Goal: Navigation & Orientation: Find specific page/section

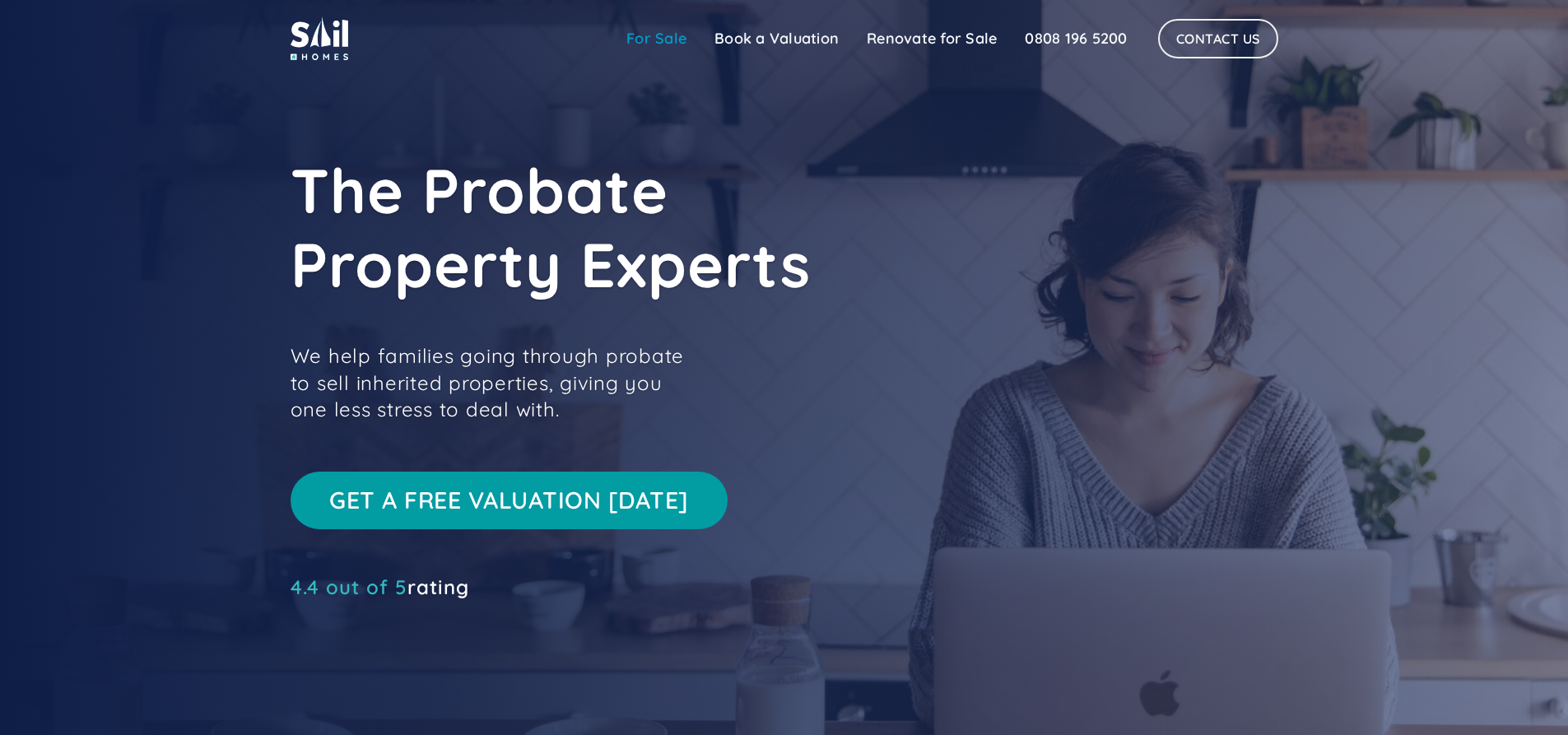
click at [658, 43] on link "For Sale" at bounding box center [656, 39] width 88 height 33
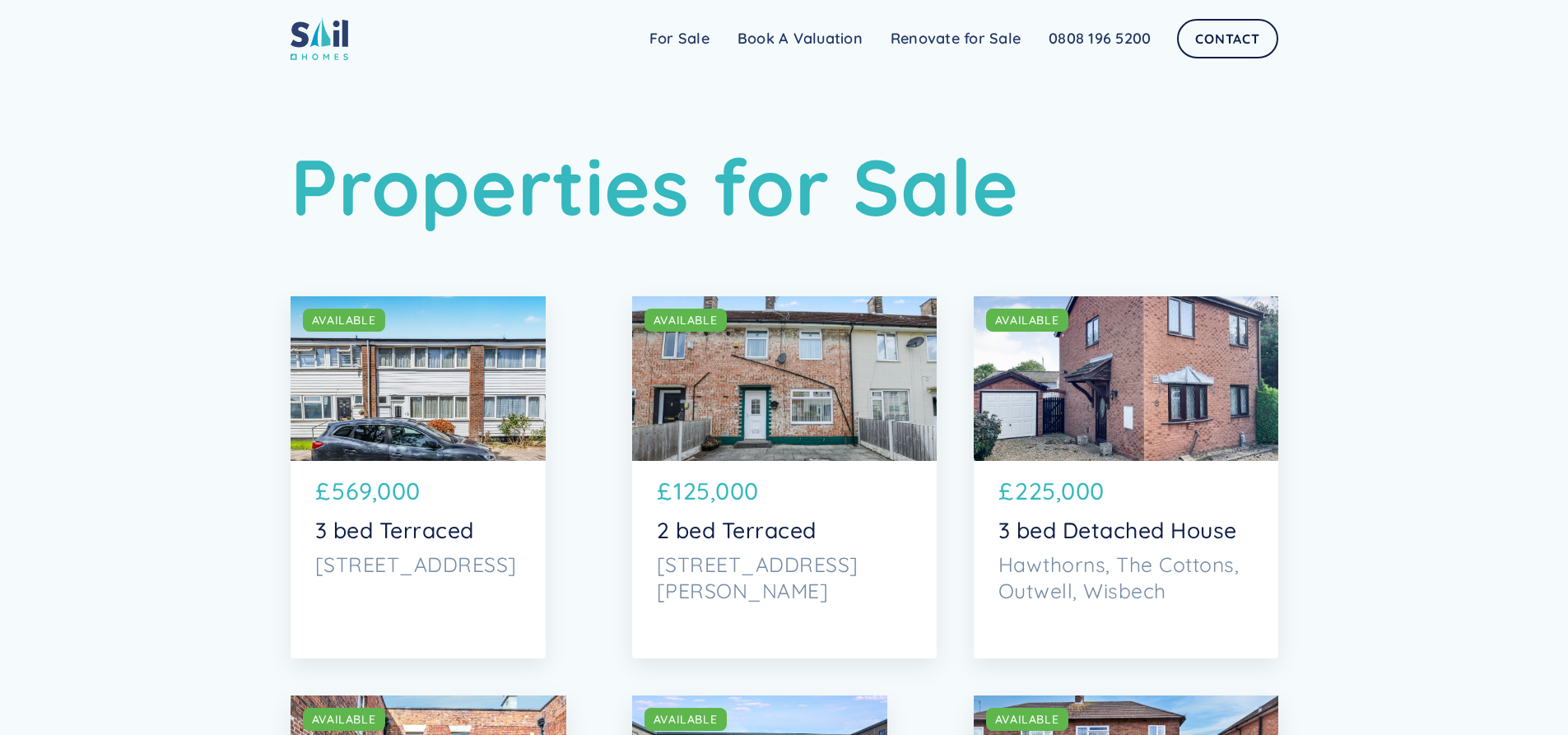
click at [300, 39] on img at bounding box center [319, 38] width 57 height 43
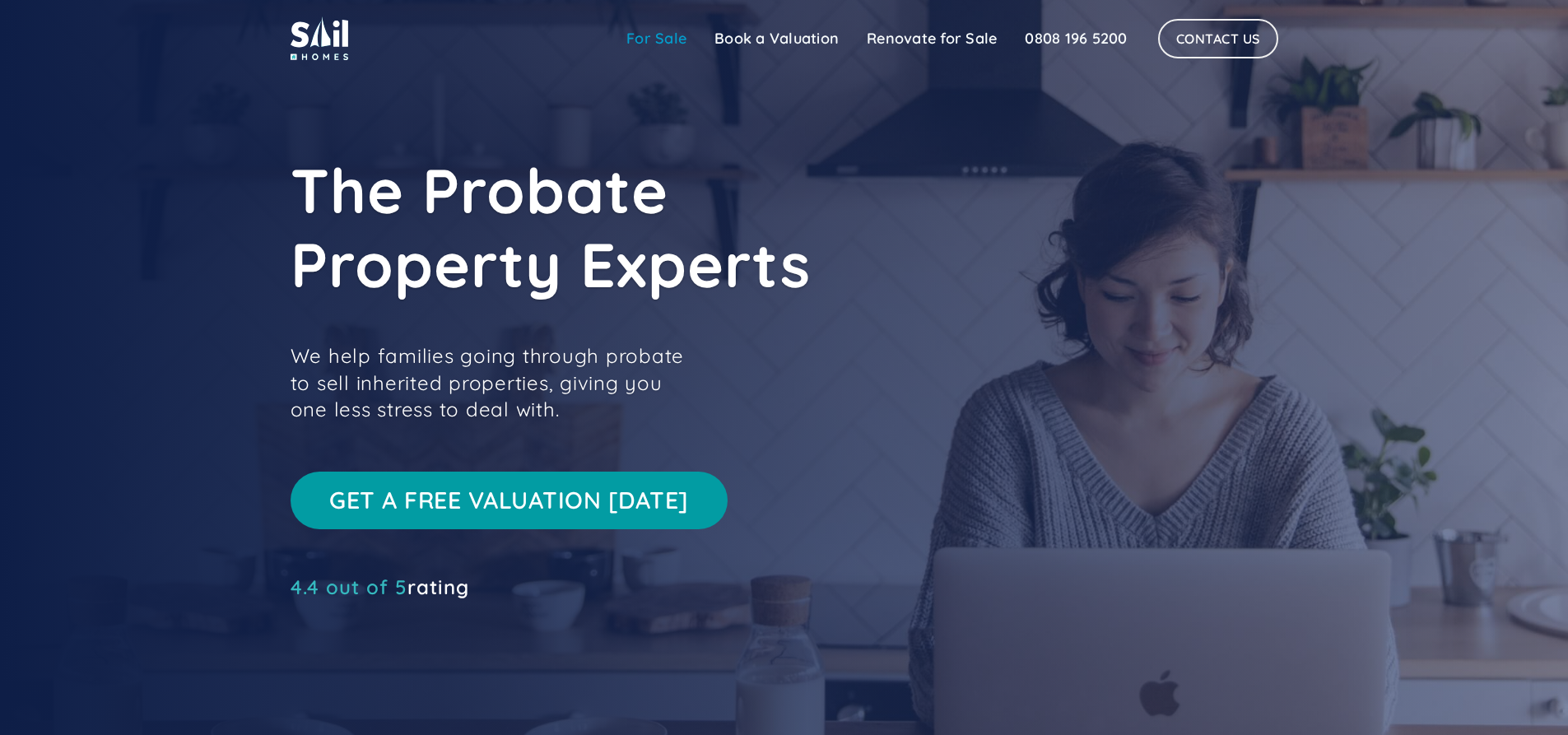
click at [647, 41] on link "For Sale" at bounding box center [656, 39] width 88 height 33
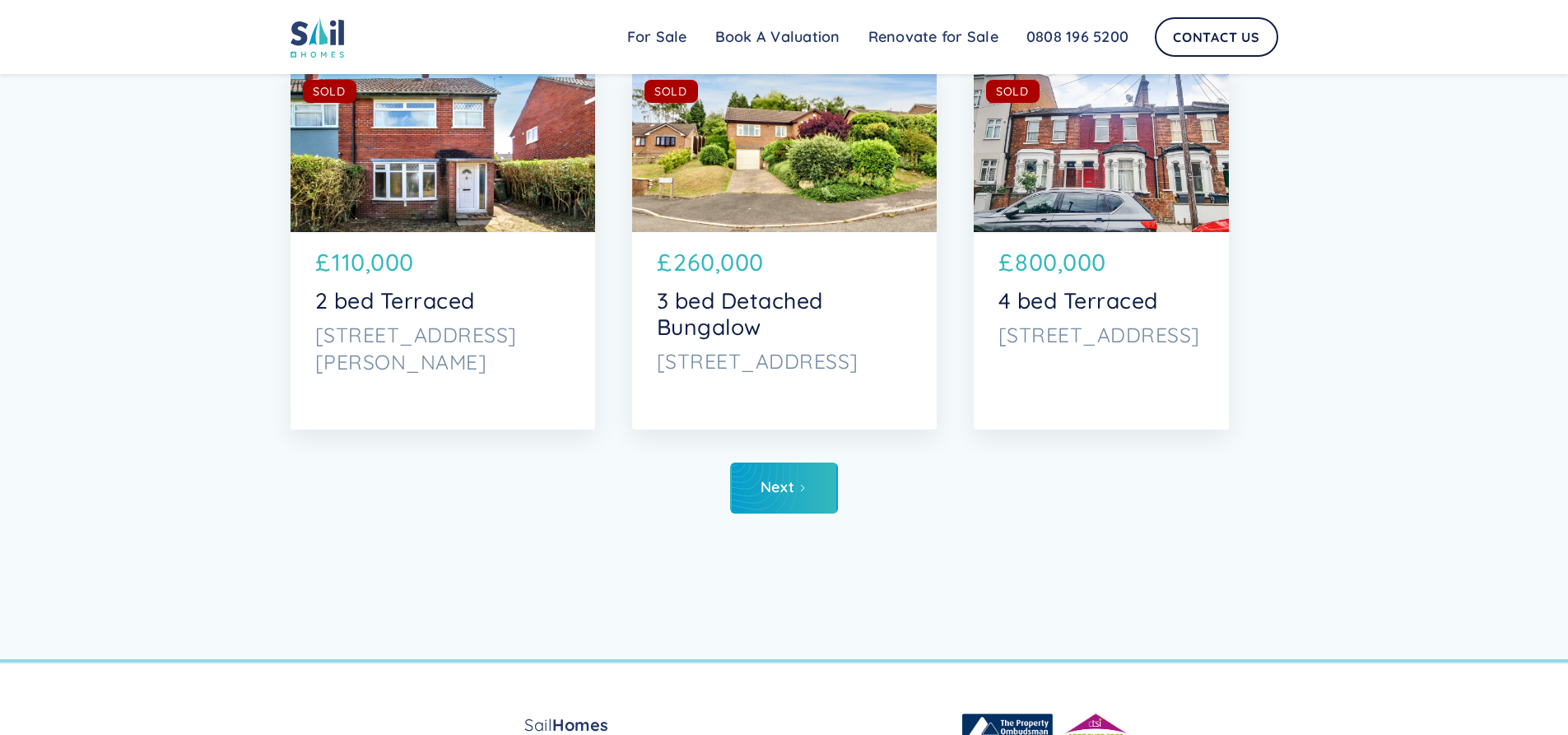
scroll to position [8589, 0]
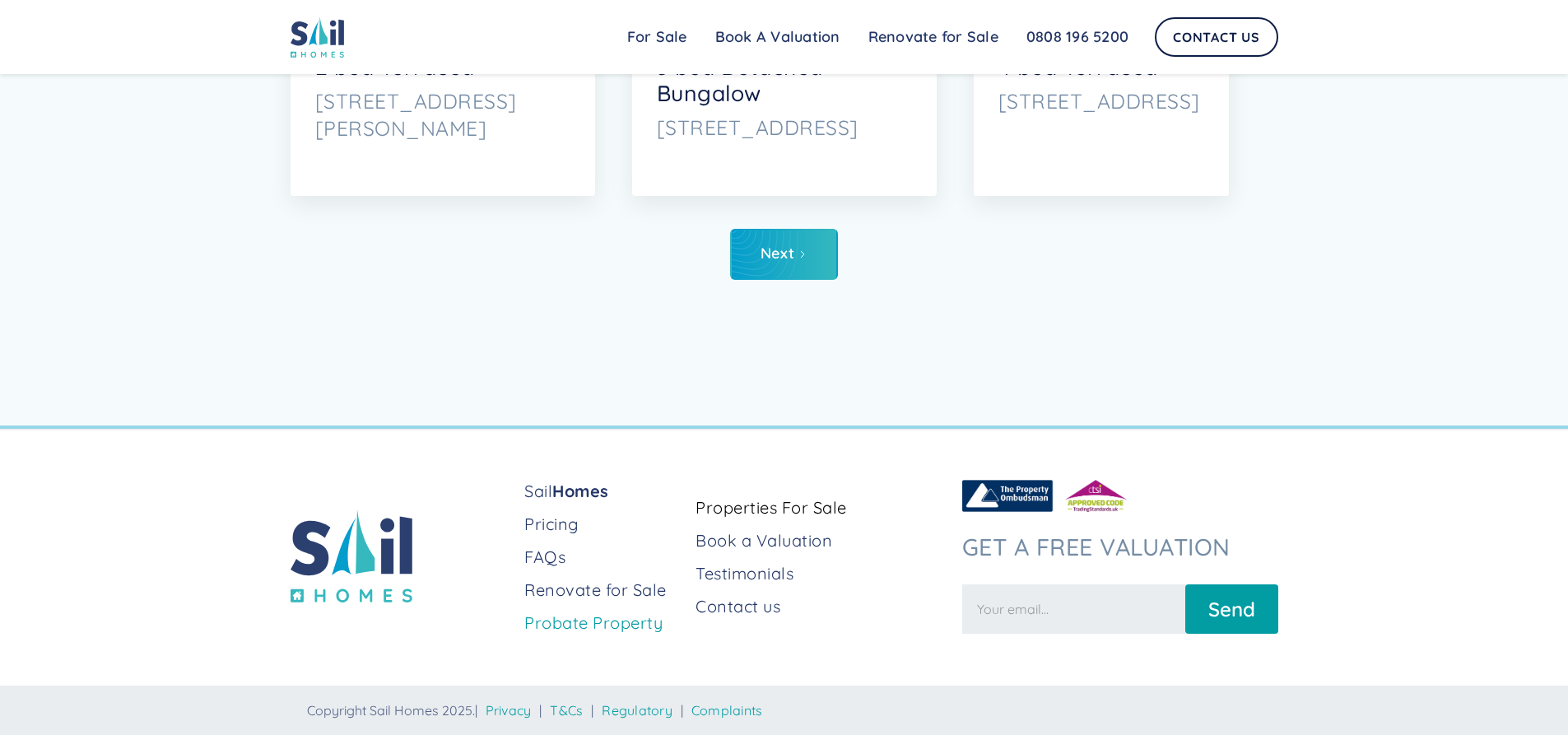
click at [566, 631] on link "Probate Property" at bounding box center [603, 622] width 158 height 23
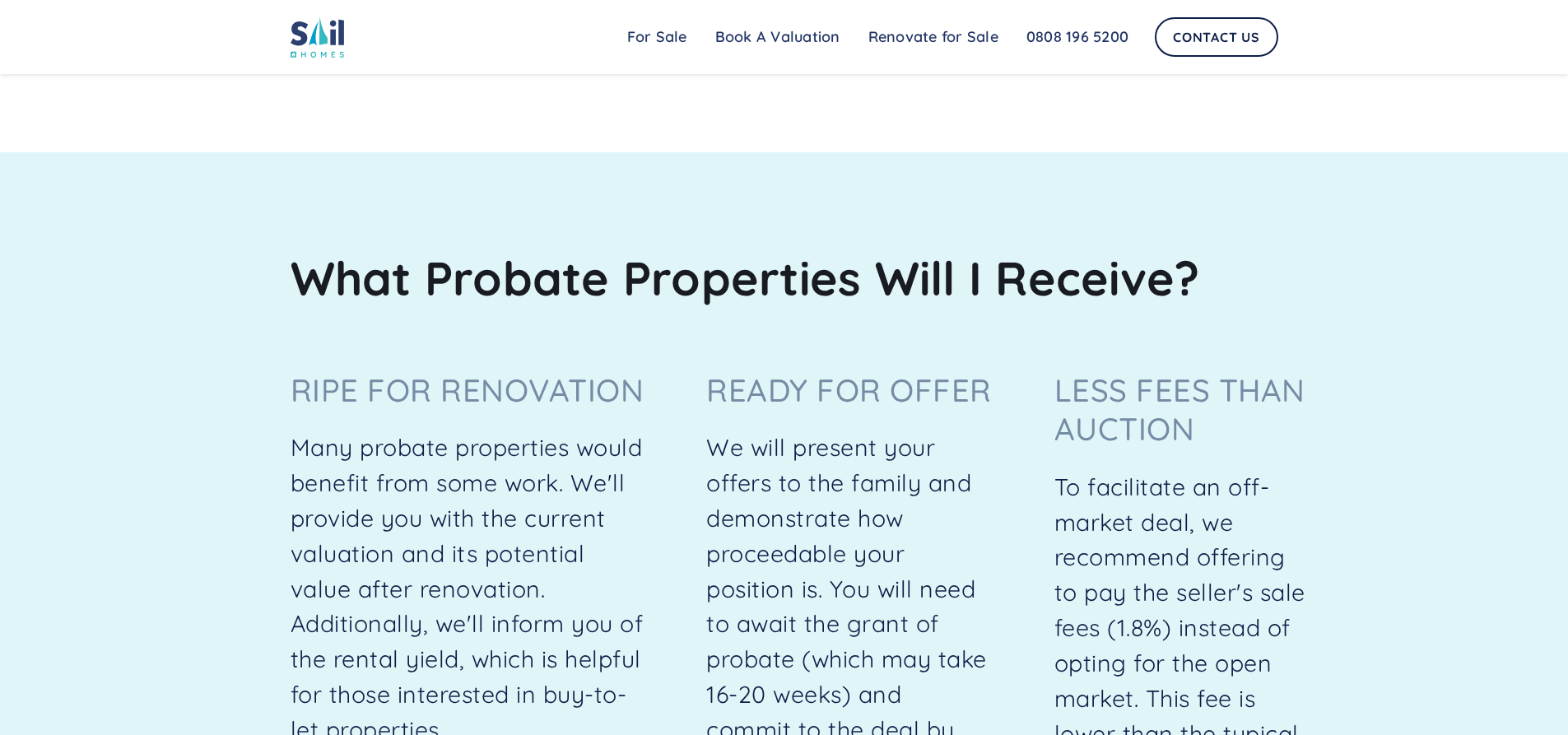
scroll to position [576, 0]
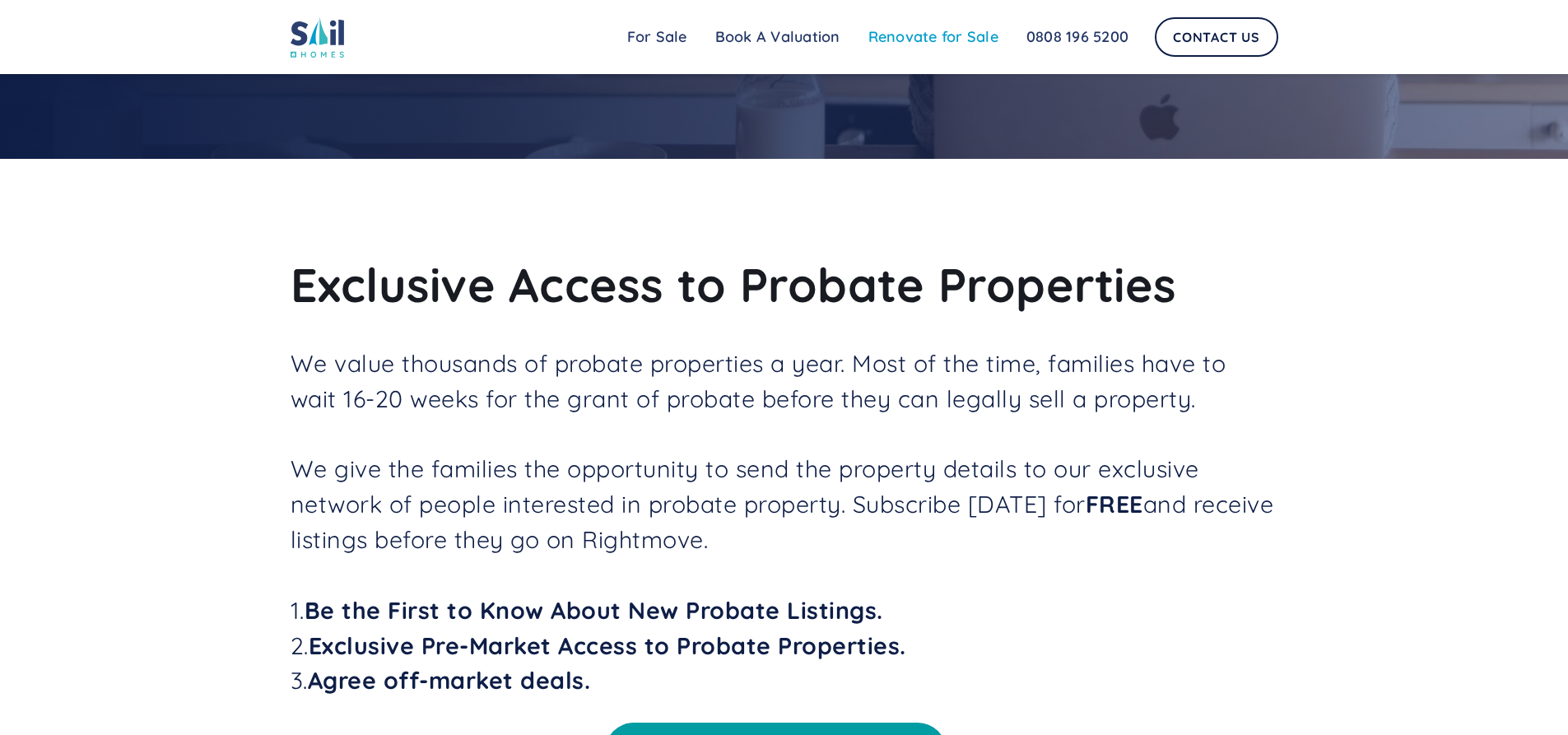
click at [937, 34] on link "Renovate for Sale" at bounding box center [933, 37] width 158 height 33
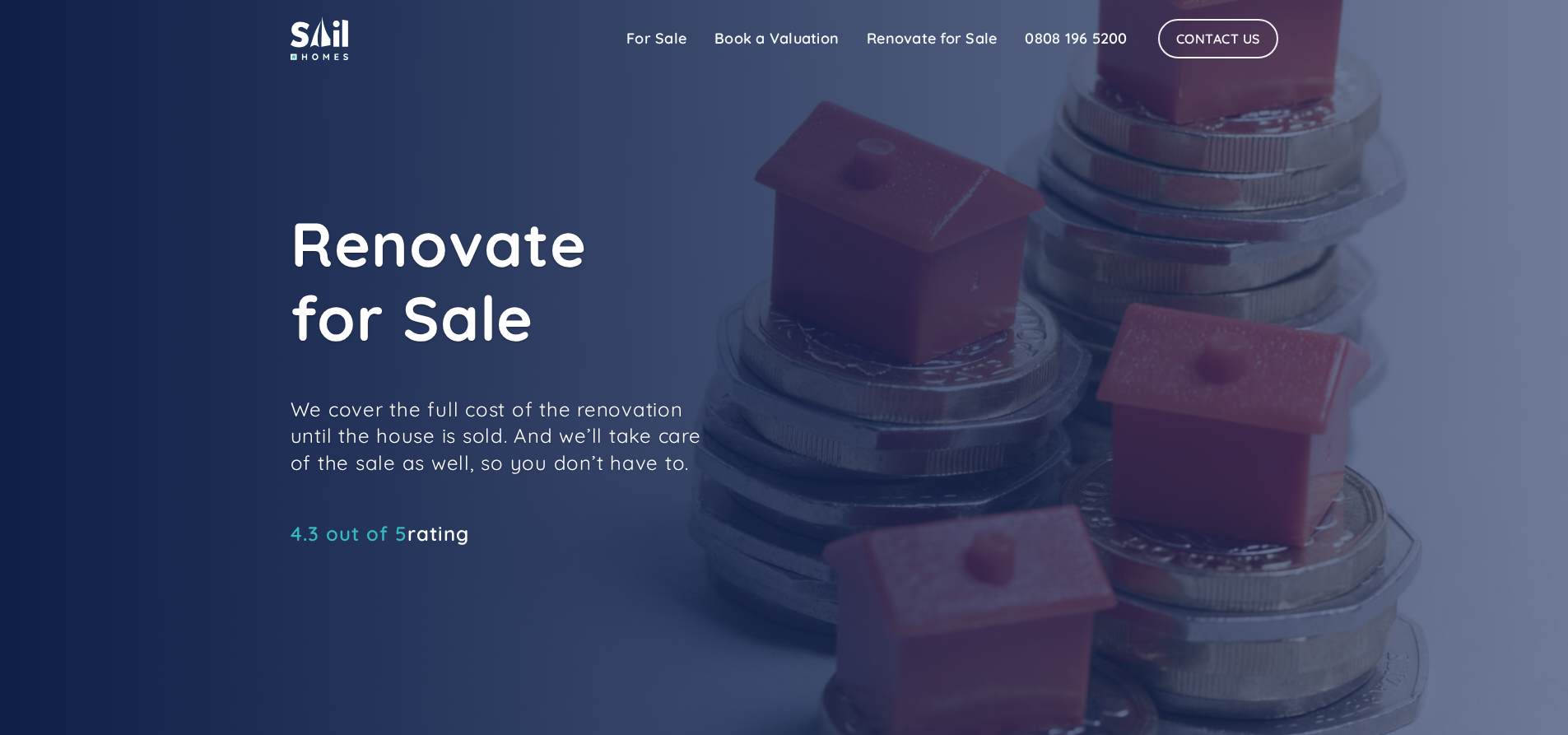
drag, startPoint x: 311, startPoint y: 57, endPoint x: 311, endPoint y: 67, distance: 10.0
click at [311, 57] on img at bounding box center [319, 38] width 57 height 43
